Goal: Use online tool/utility: Use online tool/utility

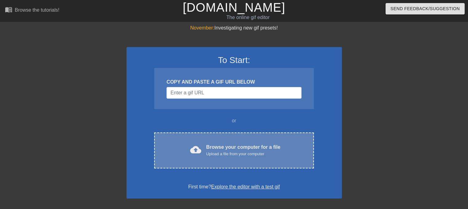
click at [217, 150] on div "Browse your computer for a file Upload a file from your computer" at bounding box center [243, 151] width 74 height 14
click at [199, 140] on div "cloud_upload Browse your computer for a file Upload a file from your computer C…" at bounding box center [233, 150] width 159 height 36
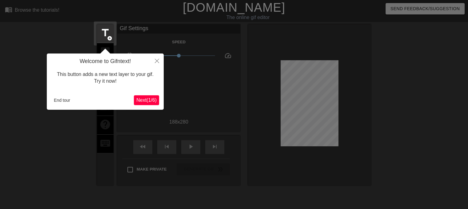
scroll to position [15, 0]
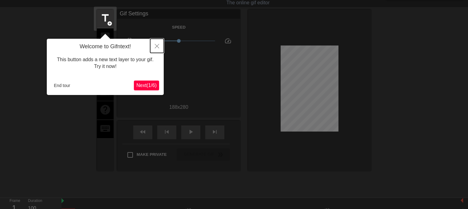
click at [156, 50] on button "Close" at bounding box center [157, 46] width 14 height 14
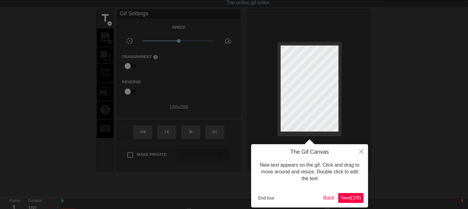
scroll to position [0, 0]
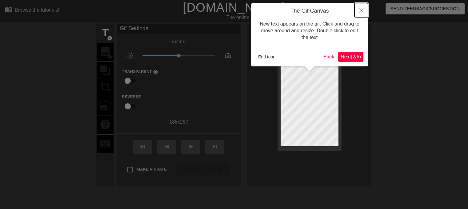
click at [358, 10] on button "Close" at bounding box center [361, 10] width 14 height 14
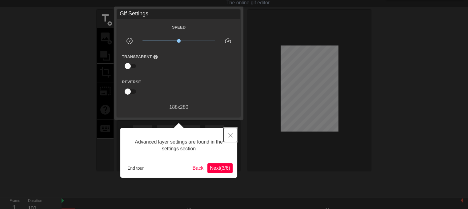
click at [228, 136] on icon "Close" at bounding box center [230, 135] width 4 height 4
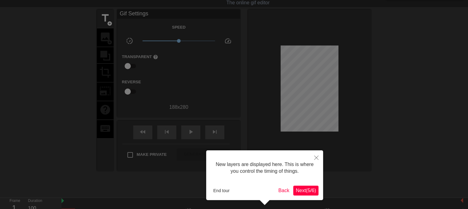
scroll to position [5, 0]
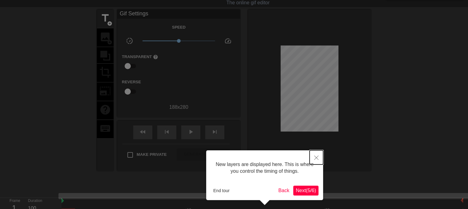
click at [317, 158] on icon "Close" at bounding box center [316, 158] width 4 height 4
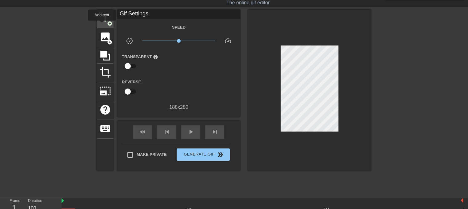
click at [102, 25] on div "title add_circle" at bounding box center [105, 19] width 17 height 19
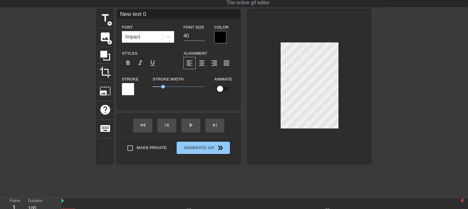
type input "New text"
type textarea "New text"
type input "New text"
type textarea "New text"
type input "New tex"
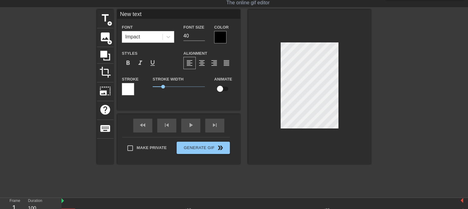
type textarea "New tex"
type input "New te"
type textarea "New te"
type input "New t"
type textarea "New t"
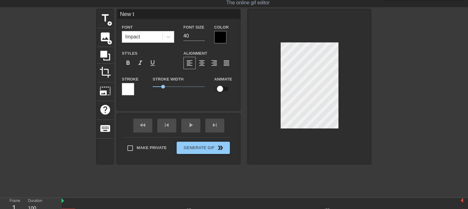
type input "New"
type textarea "New"
type input "New"
type textarea "New"
type input "Ne"
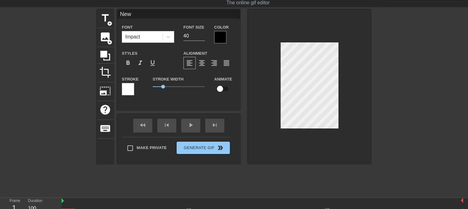
type textarea "Ne"
type input "N"
type textarea "N"
type input "g"
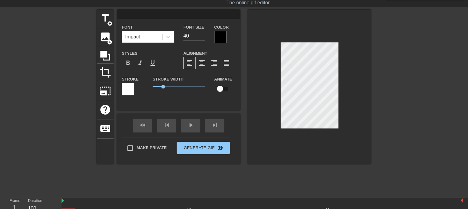
type textarea "g"
type input "go"
type textarea "go"
type input "goo"
type textarea "goo"
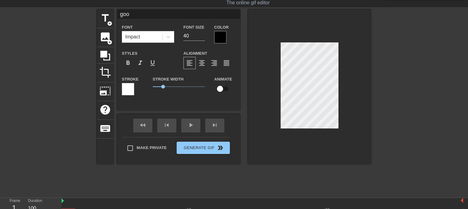
type input "good"
type textarea "good"
type input "good"
type textarea "good"
type input "good m"
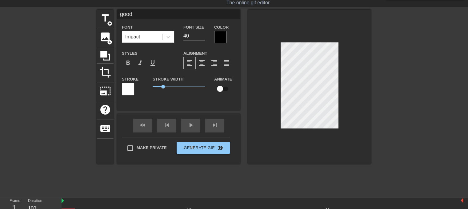
type textarea "good m"
type input "good mo"
type textarea "good mo"
type input "good mor"
type textarea "good mor"
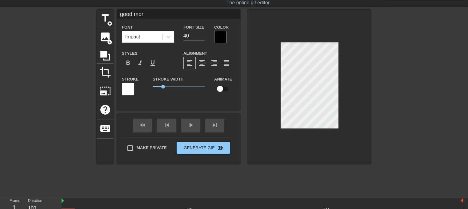
type input "good morn"
type textarea "good morn"
type input "good morni"
type textarea "good morni"
type input "good mornin"
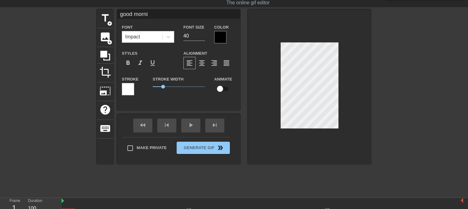
type textarea "good mornin"
type input "good morning"
type textarea "good morning"
click at [184, 36] on input "40" at bounding box center [194, 36] width 22 height 10
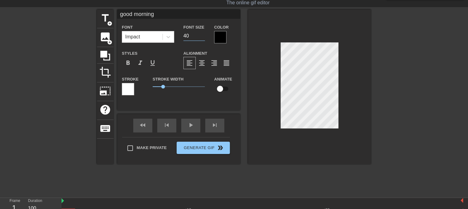
click at [188, 36] on input "40" at bounding box center [194, 36] width 22 height 10
type input "4"
type input "20"
click at [222, 37] on div at bounding box center [220, 37] width 12 height 12
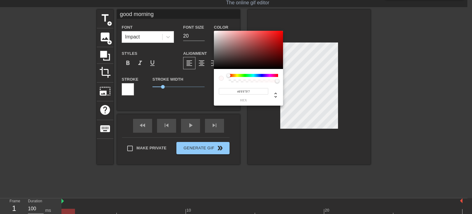
type input "#FFFFFF"
drag, startPoint x: 257, startPoint y: 59, endPoint x: 203, endPoint y: 24, distance: 64.1
click at [203, 24] on div "#FFFFFF hex" at bounding box center [236, 107] width 472 height 214
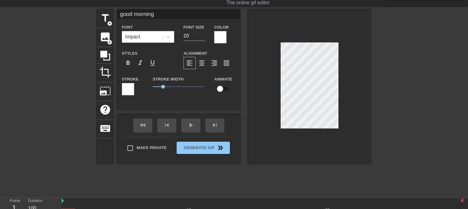
click at [130, 85] on div at bounding box center [128, 89] width 12 height 12
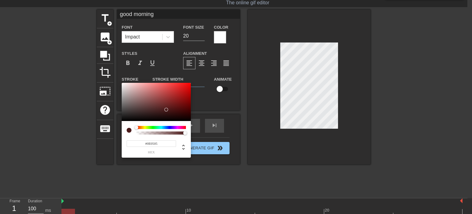
type input "#000000"
drag, startPoint x: 168, startPoint y: 104, endPoint x: 164, endPoint y: 128, distance: 24.9
click at [164, 128] on div "#000000 hex" at bounding box center [156, 120] width 69 height 75
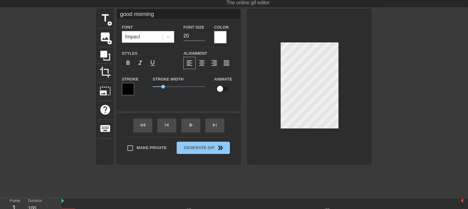
click at [427, 103] on div at bounding box center [424, 102] width 92 height 184
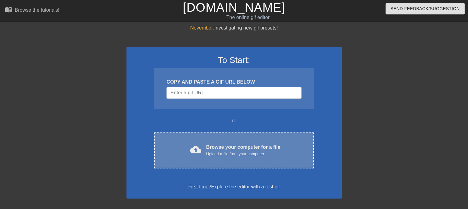
click at [201, 144] on div "cloud_upload Browse your computer for a file Upload a file from your computer" at bounding box center [233, 151] width 133 height 14
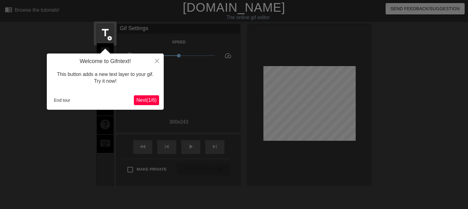
scroll to position [15, 0]
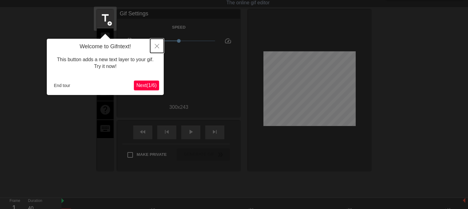
click at [156, 48] on icon "Close" at bounding box center [157, 46] width 4 height 4
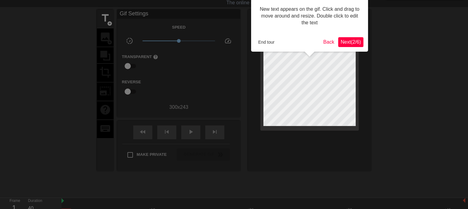
scroll to position [0, 0]
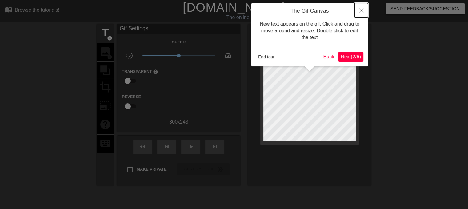
click at [360, 11] on icon "Close" at bounding box center [361, 10] width 4 height 4
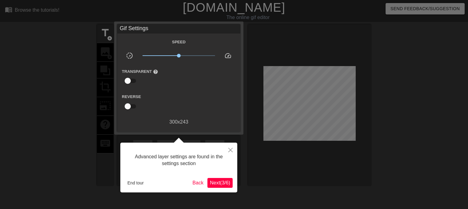
scroll to position [15, 0]
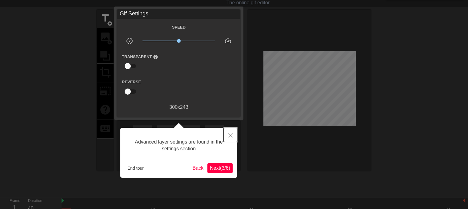
click at [231, 135] on icon "Close" at bounding box center [230, 135] width 4 height 4
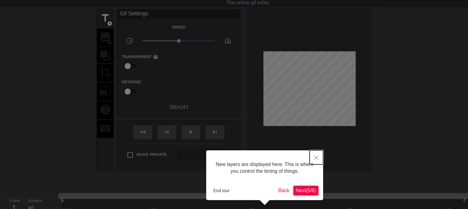
click at [317, 160] on button "Close" at bounding box center [316, 157] width 14 height 14
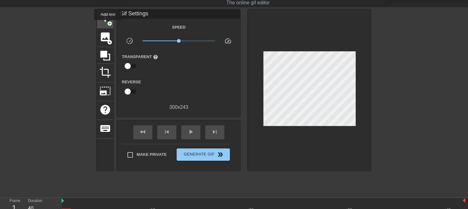
click at [108, 23] on span "add_circle" at bounding box center [109, 23] width 5 height 5
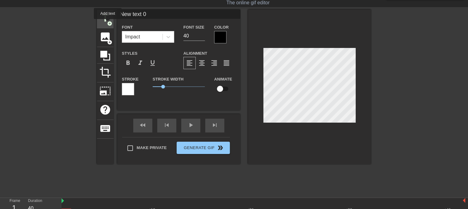
scroll to position [0, 0]
type input "New text"
type textarea "New text"
type input "New tex"
type textarea "New tex"
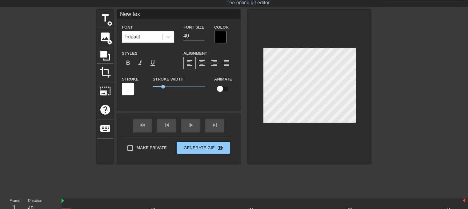
type input "New te"
type textarea "New te"
type input "New t"
type textarea "New t"
type input "New"
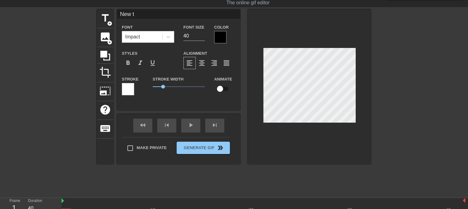
type textarea "New"
type input "New"
type textarea "Ne"
type input "N"
type textarea "N"
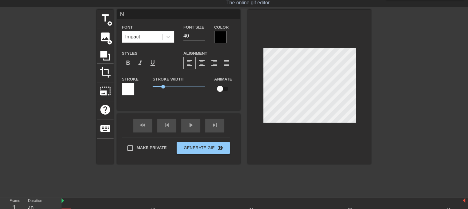
scroll to position [1, 1]
type input "I"
type textarea "I"
type input "I"
type textarea "I"
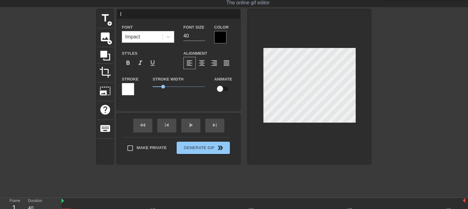
type input "I L"
type textarea "I L"
type input "I LO"
type textarea "I LO"
type input "I LOV"
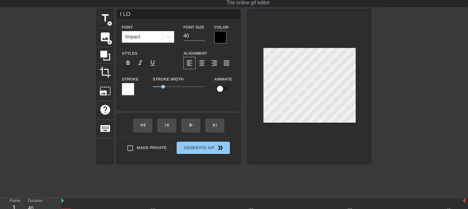
type textarea "I LOV"
type input "I LOVE"
type textarea "I LOVE"
type input "I LOVE"
type textarea "I LOVE"
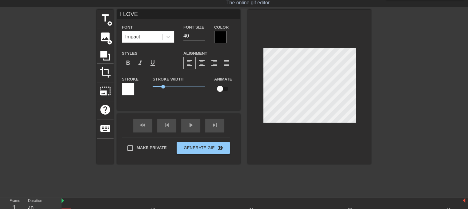
type input "I LOVE M"
type textarea "I LOVE M"
type input "I LOVE MY"
type textarea "I LOVE MY"
type input "I LOVE MY"
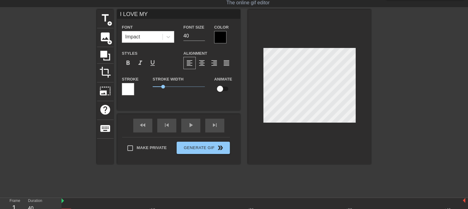
type textarea "I LOVE MY"
type input "I LOVE MY C"
type textarea "I LOVE MY C"
type input "I LOVE MY CA"
type textarea "I LOVE MY CA"
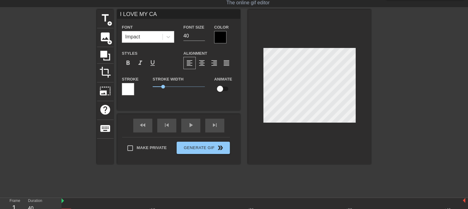
scroll to position [1, 2]
type input "I LOVE MY CAT"
type textarea "I LOVE MY CAT"
click at [186, 35] on input "40" at bounding box center [194, 36] width 22 height 10
type input "30"
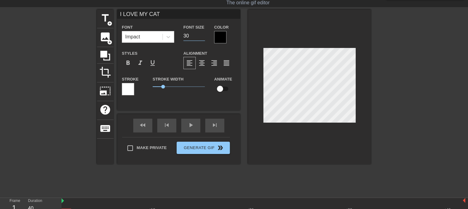
click at [217, 39] on div at bounding box center [220, 37] width 12 height 12
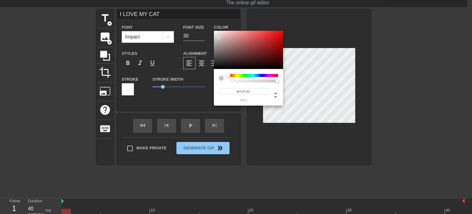
type input "#FFFFFF"
drag, startPoint x: 234, startPoint y: 50, endPoint x: 207, endPoint y: 27, distance: 36.2
click at [207, 27] on div "#FFFFFF hex" at bounding box center [236, 107] width 472 height 214
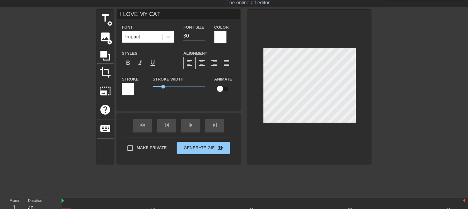
click at [131, 88] on div at bounding box center [128, 89] width 12 height 12
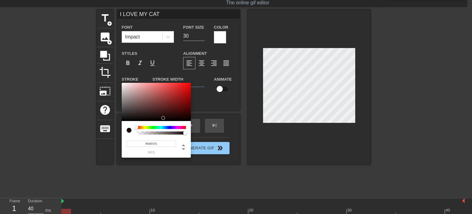
type input "#000000"
drag, startPoint x: 166, startPoint y: 103, endPoint x: 164, endPoint y: 131, distance: 27.8
click at [164, 131] on div "#000000 hex" at bounding box center [156, 120] width 69 height 75
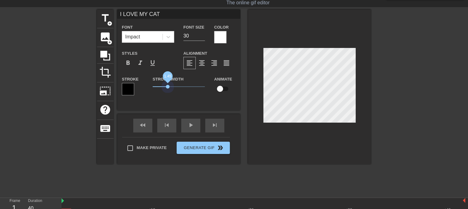
drag, startPoint x: 164, startPoint y: 85, endPoint x: 168, endPoint y: 89, distance: 5.5
click at [168, 89] on span "1.45" at bounding box center [178, 86] width 52 height 7
click at [425, 139] on div at bounding box center [424, 102] width 92 height 184
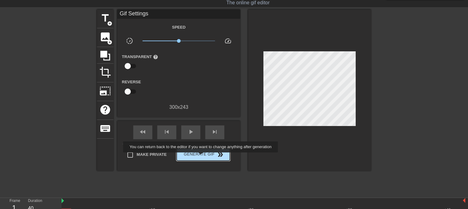
click at [201, 157] on span "Generate Gif double_arrow" at bounding box center [203, 154] width 48 height 7
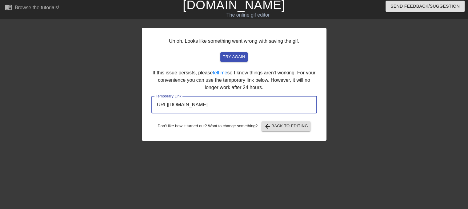
drag, startPoint x: 287, startPoint y: 102, endPoint x: 152, endPoint y: 95, distance: 135.2
click at [152, 95] on div "Uh oh. Looks like something went wrong with saving the gif. try again If this i…" at bounding box center [234, 84] width 184 height 113
